Goal: Book appointment/travel/reservation

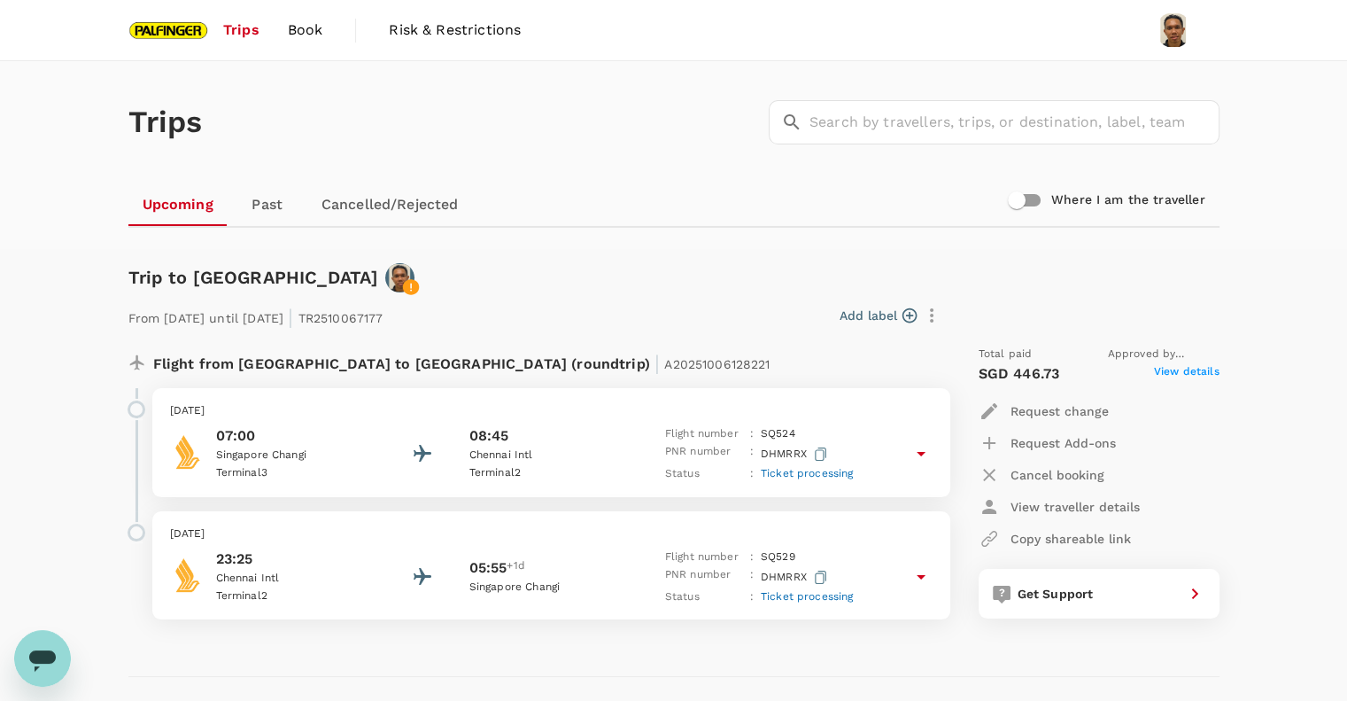
click at [178, 32] on img at bounding box center [168, 30] width 81 height 39
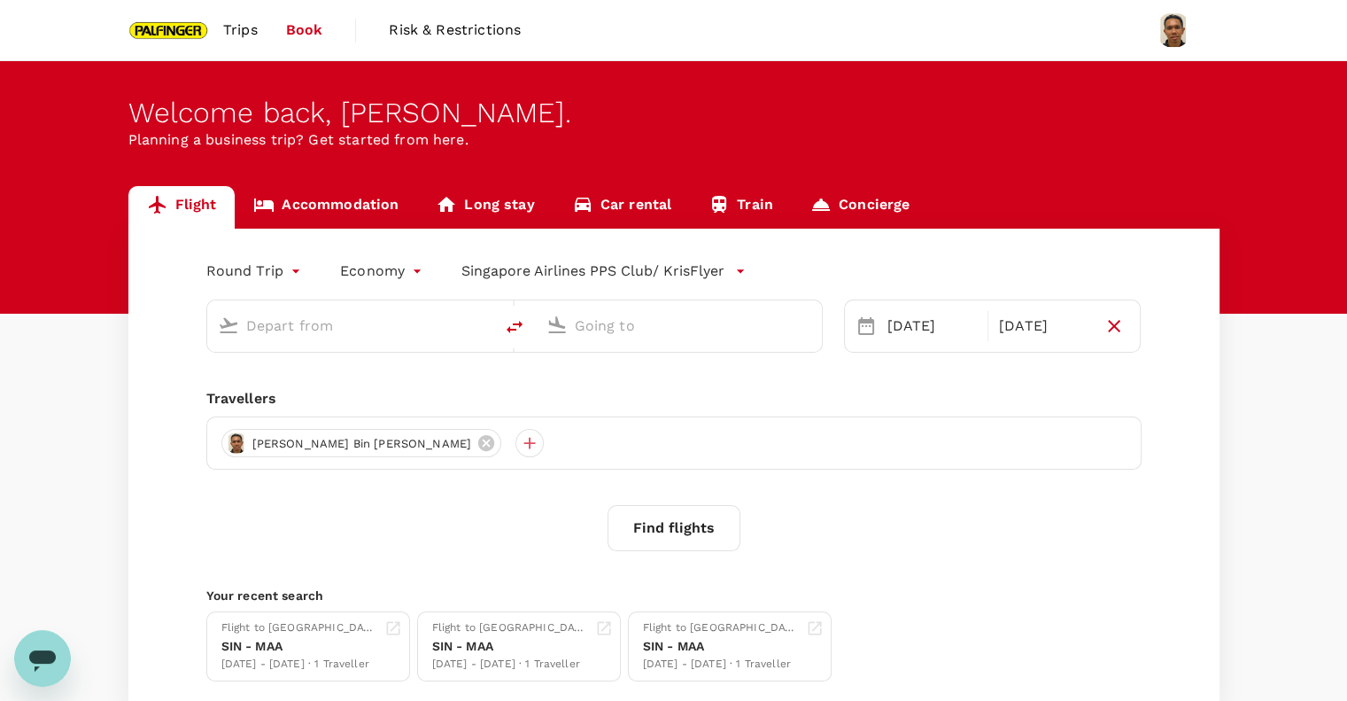
type input "Singapore Changi (SIN)"
type input "Bengaluru Intl (BLR)"
type input "Singapore Changi (SIN)"
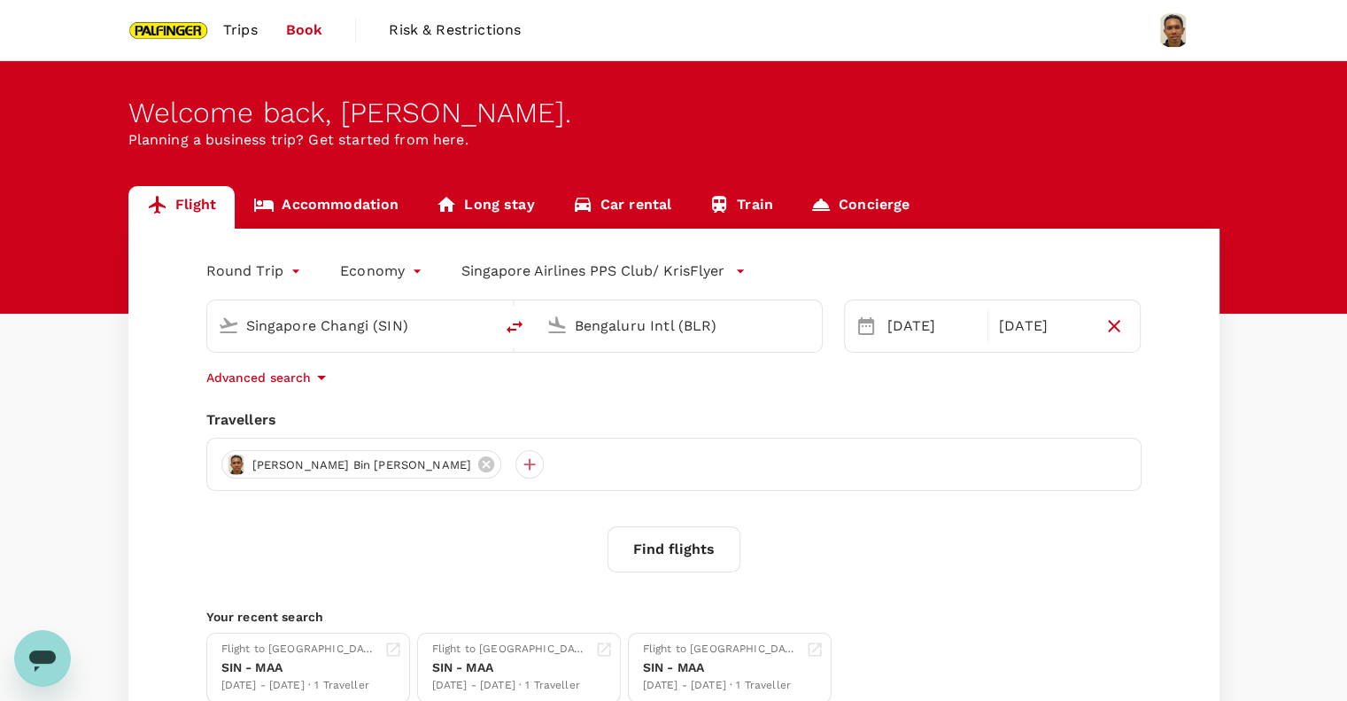
click at [656, 336] on input "Bengaluru Intl (BLR)" at bounding box center [680, 325] width 210 height 27
type input "t"
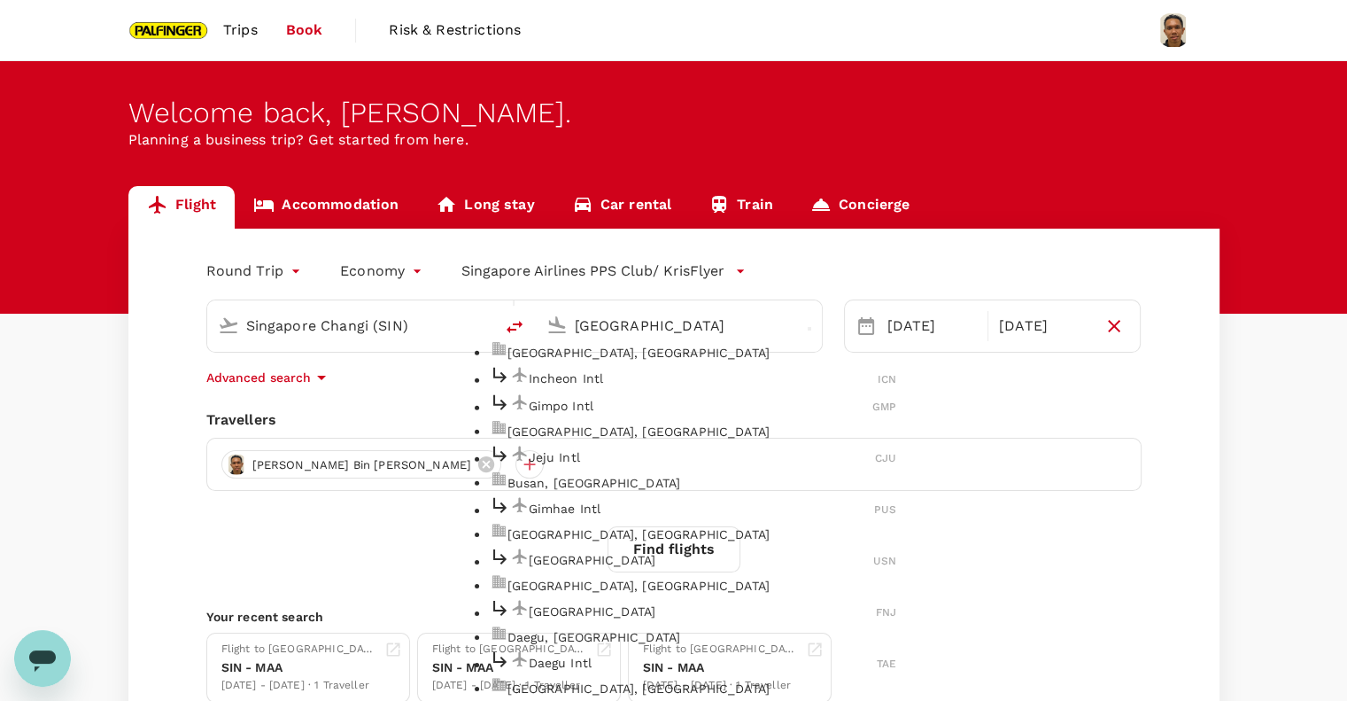
click at [686, 387] on p "Incheon Intl" at bounding box center [704, 378] width 350 height 18
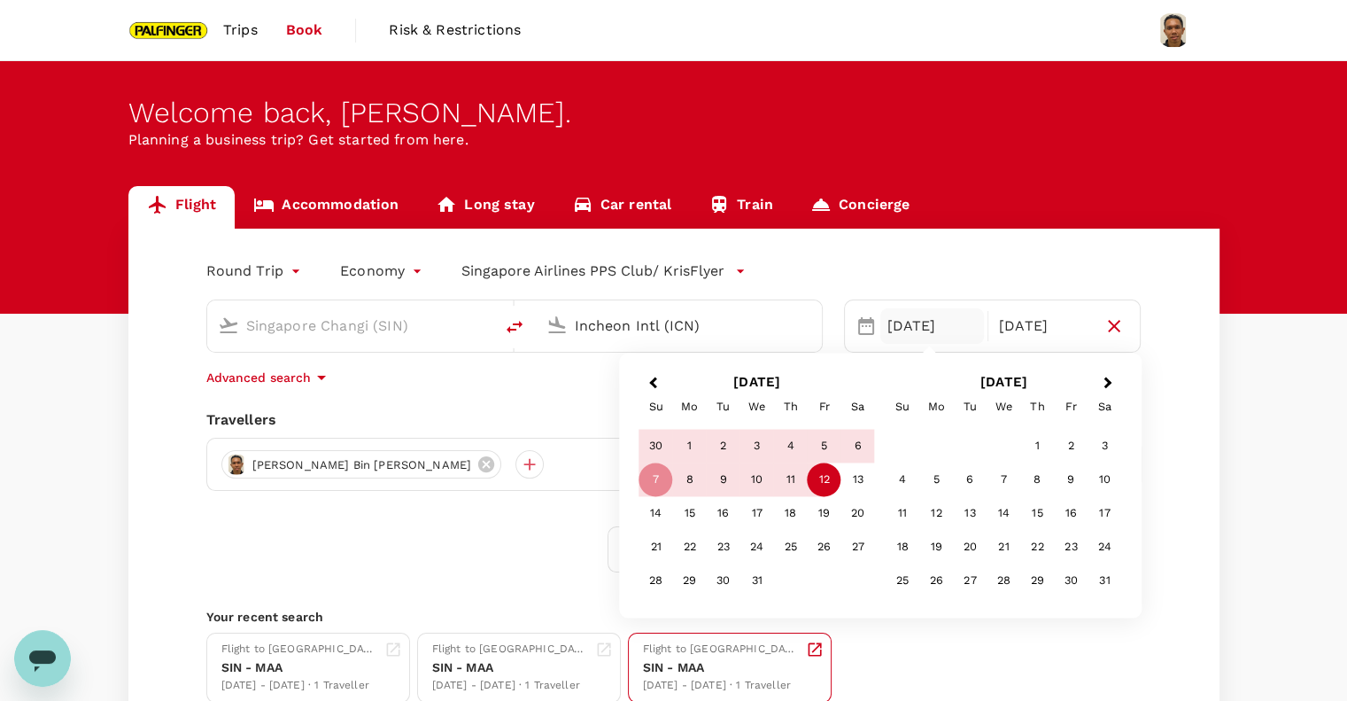
type input "Incheon Intl (ICN)"
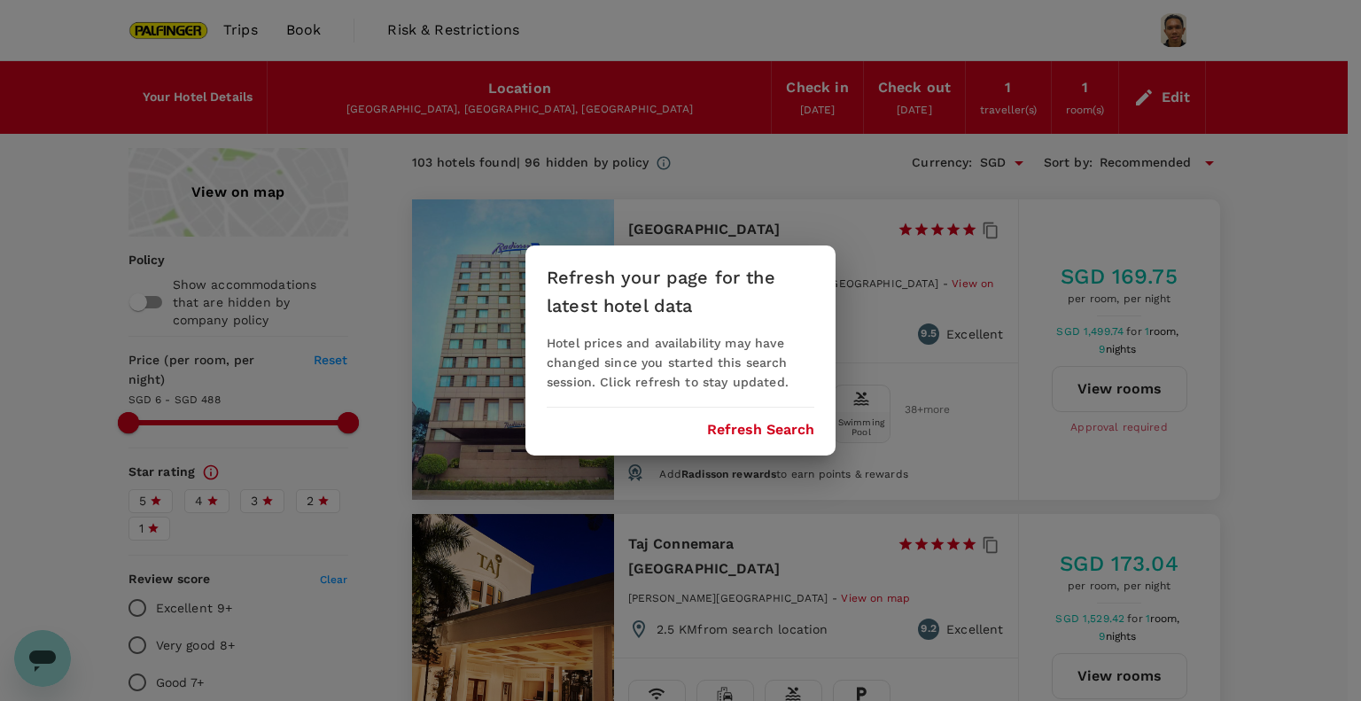
click at [723, 445] on div "Refresh your page for the latest hotel data Hotel prices and availability may h…" at bounding box center [680, 350] width 310 height 210
click at [725, 426] on button "Refresh Search" at bounding box center [760, 430] width 107 height 16
